Goal: Information Seeking & Learning: Learn about a topic

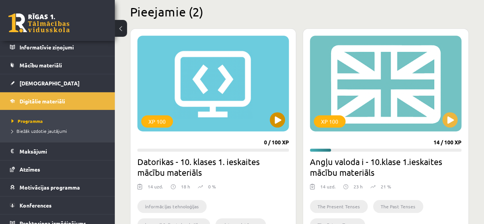
scroll to position [191, 0]
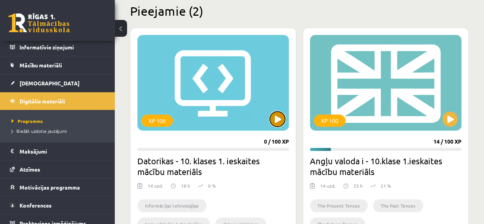
click at [273, 121] on button at bounding box center [277, 118] width 15 height 15
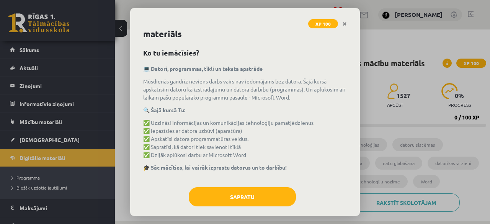
scroll to position [17, 0]
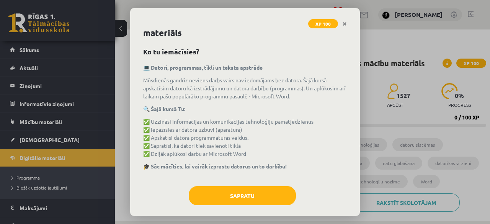
click at [333, 137] on p "✅ Uzzināsi informācijas un komunikācijas tehnoloģiju pamatjēdzienus ✅ Iepazīsie…" at bounding box center [245, 138] width 204 height 40
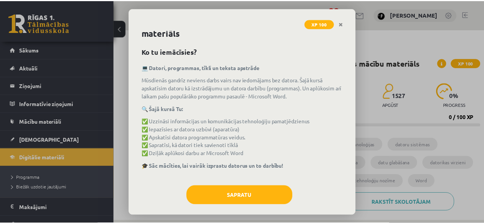
scroll to position [24, 0]
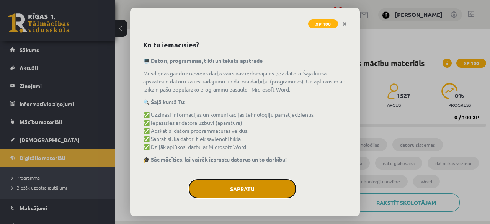
click at [270, 192] on button "Sapratu" at bounding box center [242, 188] width 107 height 19
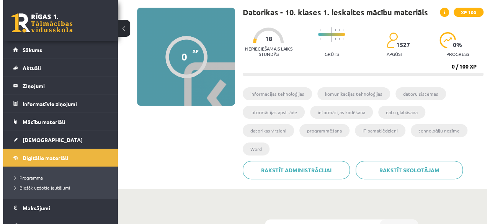
scroll to position [50, 0]
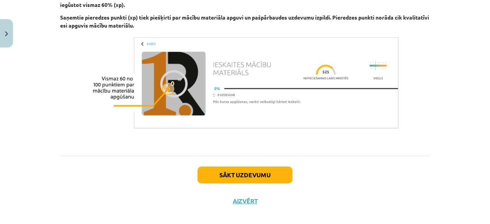
scroll to position [587, 0]
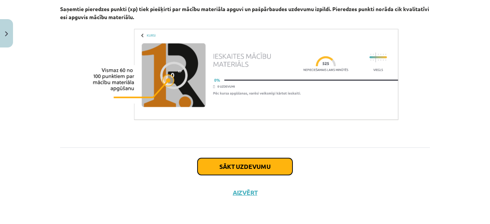
click at [263, 170] on button "Sākt uzdevumu" at bounding box center [245, 166] width 95 height 17
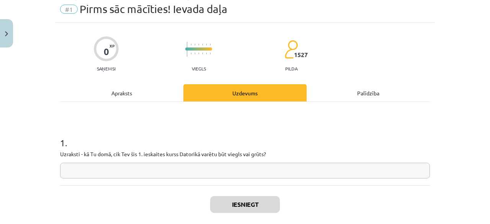
scroll to position [19, 0]
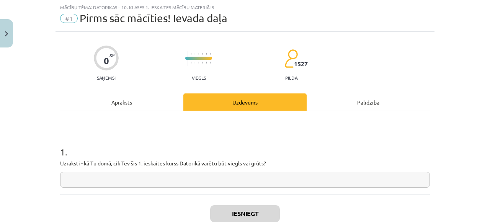
click at [261, 182] on input "text" at bounding box center [245, 180] width 370 height 16
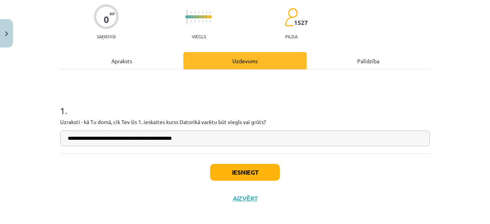
scroll to position [67, 0]
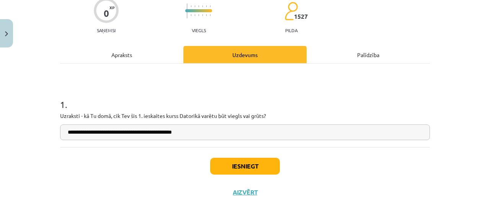
type input "**********"
click at [256, 171] on button "Iesniegt" at bounding box center [245, 166] width 70 height 17
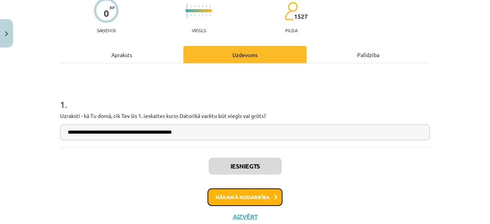
click at [262, 195] on button "Nākamā nodarbība" at bounding box center [245, 197] width 75 height 18
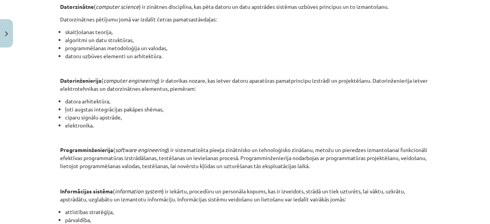
scroll to position [252, 0]
click at [216, 142] on div "INFORMĀCIJAS UN KOMUNIKĀCIJAS TEHNOLOĢIJU PAMATJĒDZIENI Datorikas virzieni Dato…" at bounding box center [245, 84] width 370 height 398
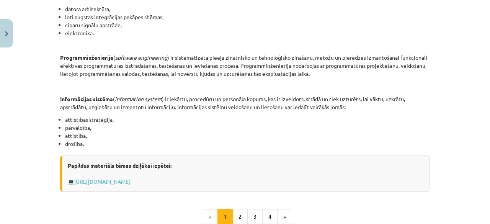
scroll to position [344, 0]
click at [130, 180] on link "[URL][DOMAIN_NAME]" at bounding box center [102, 180] width 56 height 7
click at [233, 216] on button "2" at bounding box center [239, 215] width 15 height 15
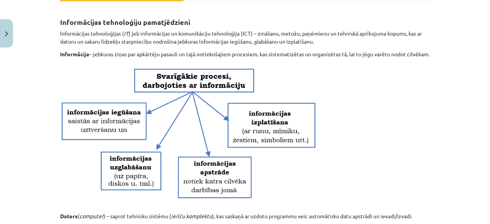
scroll to position [134, 0]
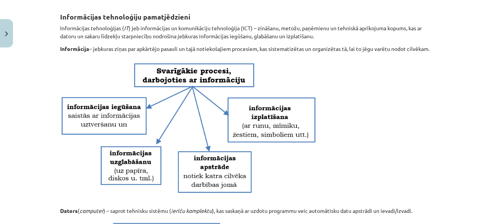
click at [136, 124] on img at bounding box center [189, 129] width 258 height 145
click at [182, 108] on img at bounding box center [189, 129] width 258 height 145
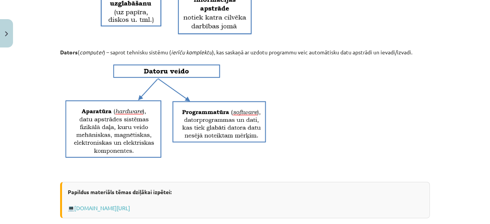
scroll to position [293, 0]
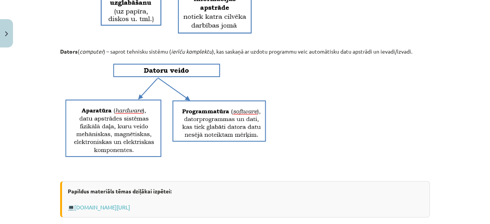
click at [182, 108] on img at bounding box center [164, 110] width 209 height 101
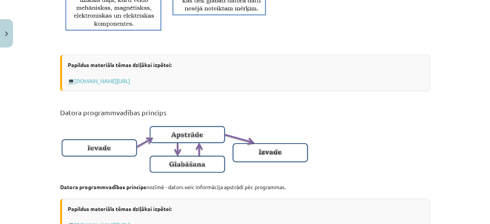
scroll to position [417, 0]
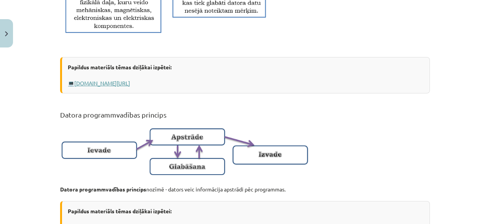
click at [130, 87] on link "[DOMAIN_NAME][URL]" at bounding box center [102, 83] width 56 height 7
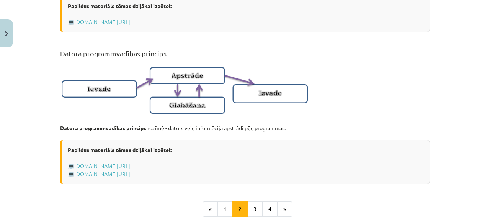
scroll to position [525, 0]
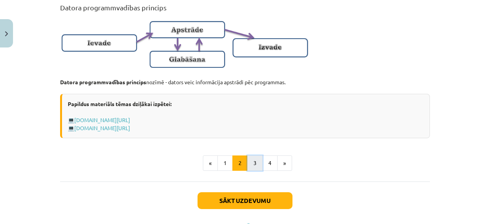
click at [254, 167] on button "3" at bounding box center [254, 162] width 15 height 15
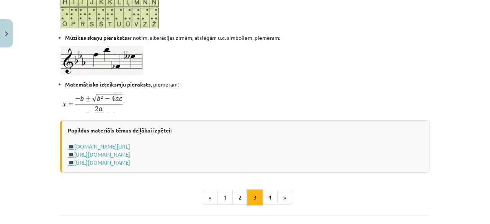
scroll to position [486, 0]
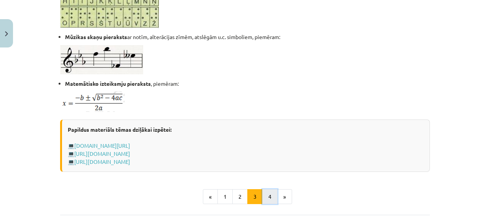
click at [263, 191] on button "4" at bounding box center [269, 196] width 15 height 15
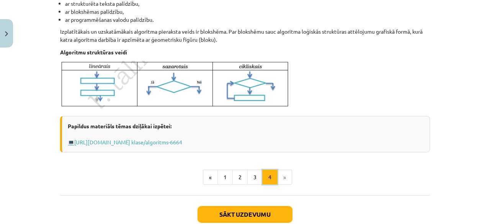
scroll to position [353, 0]
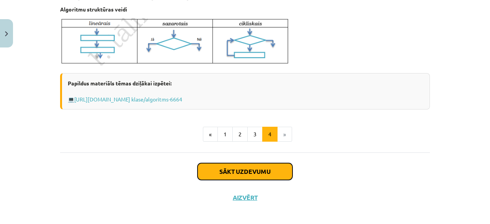
click at [270, 168] on button "Sākt uzdevumu" at bounding box center [245, 171] width 95 height 17
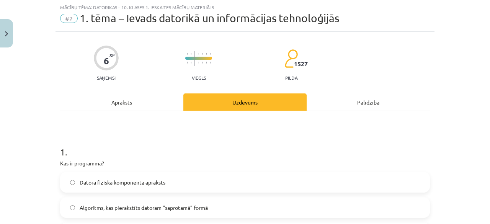
scroll to position [77, 0]
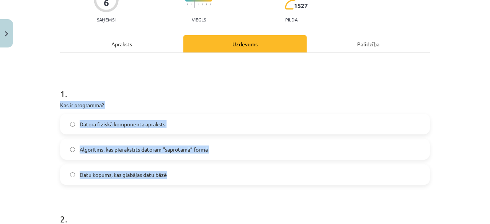
drag, startPoint x: 55, startPoint y: 103, endPoint x: 193, endPoint y: 176, distance: 155.9
copy div "Kas ir programma? Datora fiziskā komponenta apraksts Algoritms, kas pierakstīts…"
click at [214, 147] on label "Algoritms, kas pierakstīts datoram “saprotamā” formā" at bounding box center [245, 149] width 368 height 19
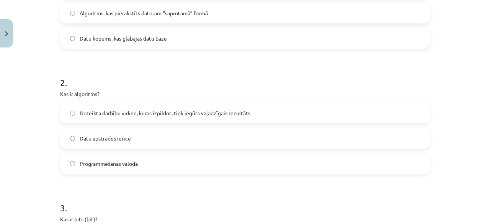
scroll to position [214, 0]
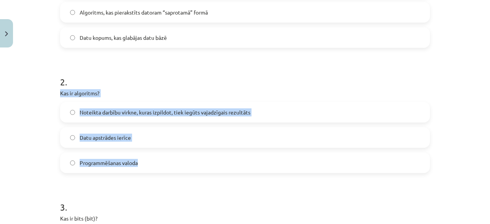
drag, startPoint x: 55, startPoint y: 92, endPoint x: 157, endPoint y: 159, distance: 122.5
copy div "Kas ir algoritms? Noteikta darbību virkne, kuras izpildot, tiek iegūts vajadzīg…"
click at [172, 107] on label "Noteikta darbību virkne, kuras izpildot, tiek iegūts vajadzīgais rezultāts" at bounding box center [245, 112] width 368 height 19
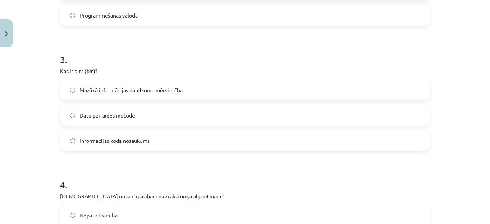
scroll to position [371, 0]
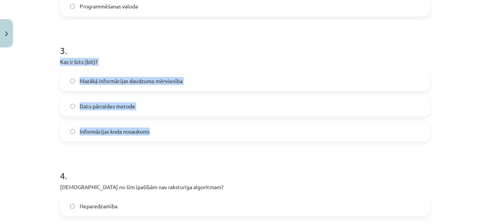
drag, startPoint x: 57, startPoint y: 60, endPoint x: 167, endPoint y: 141, distance: 136.3
click at [167, 141] on form "1 . Kas ir programma? Datora fiziskā komponenta apraksts Algoritms, kas pieraks…" at bounding box center [245, 174] width 370 height 787
copy form "Kas ir bits (bit)? Mazākā informācijas daudzuma mērvienība Datu pārraides metod…"
click at [167, 84] on span "Mazākā informācijas daudzuma mērvienība" at bounding box center [131, 81] width 103 height 8
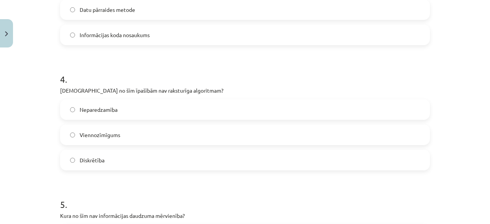
scroll to position [468, 0]
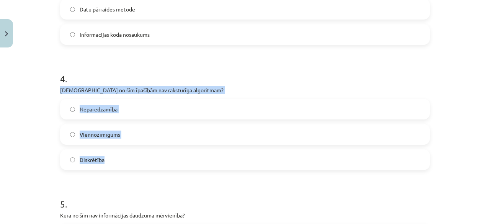
drag, startPoint x: 54, startPoint y: 87, endPoint x: 137, endPoint y: 155, distance: 107.7
click at [137, 155] on div "6 XP Saņemsi Viegls 1527 pilda Apraksts Uzdevums Palīdzība 1 . Kas ir programma…" at bounding box center [245, 62] width 379 height 958
copy div "[DEMOGRAPHIC_DATA] no šīm īpašībām nav raksturīga algoritmam? Neparedzamība Vie…"
click at [129, 106] on label "Neparedzamība" at bounding box center [245, 109] width 368 height 19
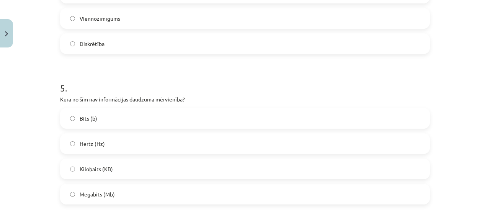
scroll to position [588, 0]
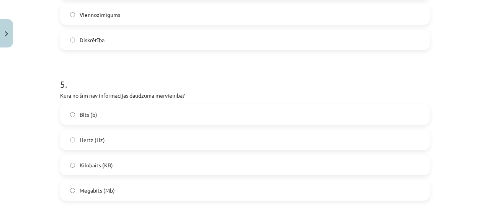
click at [86, 139] on span "Hertz (Hz)" at bounding box center [92, 140] width 25 height 8
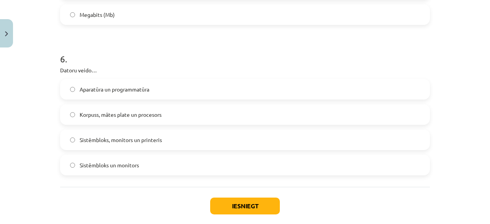
scroll to position [765, 0]
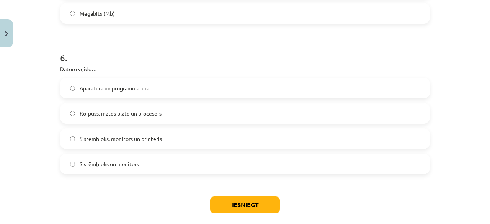
click at [70, 75] on div "6 . Datoru veido… Aparatūra un programmatūra Korpuss, mātes plate un procesors …" at bounding box center [245, 106] width 370 height 135
drag, startPoint x: 56, startPoint y: 70, endPoint x: 149, endPoint y: 173, distance: 138.8
copy div "Datoru veido… Aparatūra un programmatūra Korpuss, mātes plate un procesors Sist…"
click at [161, 90] on label "Aparatūra un programmatūra" at bounding box center [245, 88] width 368 height 19
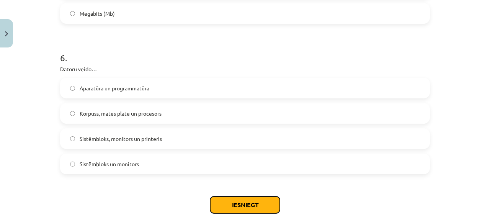
click at [235, 208] on button "Iesniegt" at bounding box center [245, 204] width 70 height 17
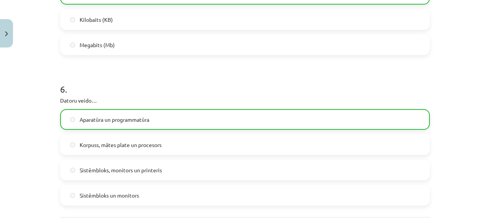
scroll to position [827, 0]
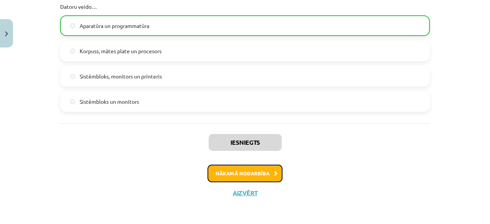
click at [255, 173] on button "Nākamā nodarbība" at bounding box center [245, 174] width 75 height 18
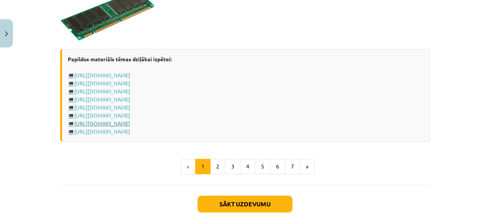
scroll to position [1379, 0]
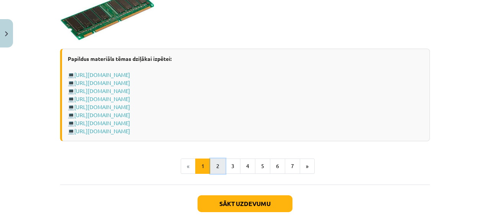
click at [214, 167] on button "2" at bounding box center [217, 166] width 15 height 15
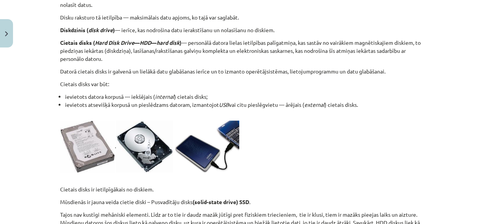
scroll to position [185, 0]
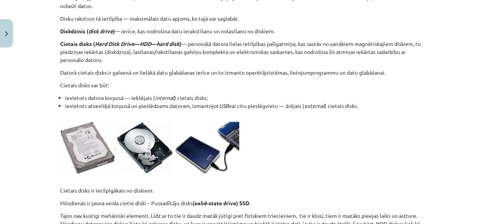
click at [214, 159] on img at bounding box center [207, 148] width 64 height 52
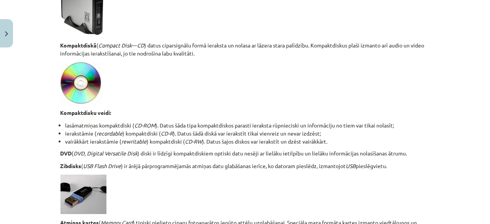
scroll to position [486, 0]
